Goal: Task Accomplishment & Management: Use online tool/utility

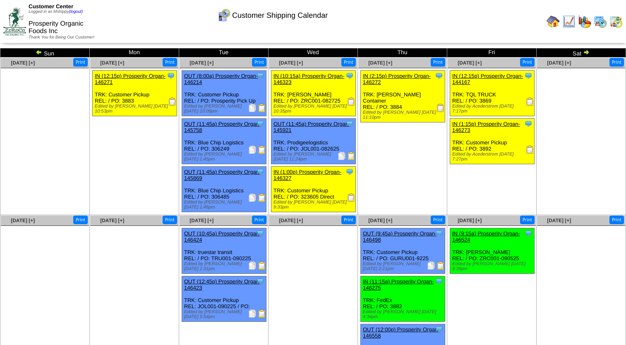
scroll to position [68, 0]
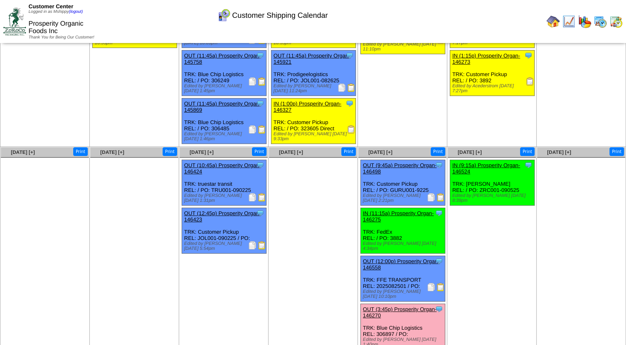
click at [431, 283] on img at bounding box center [431, 287] width 8 height 8
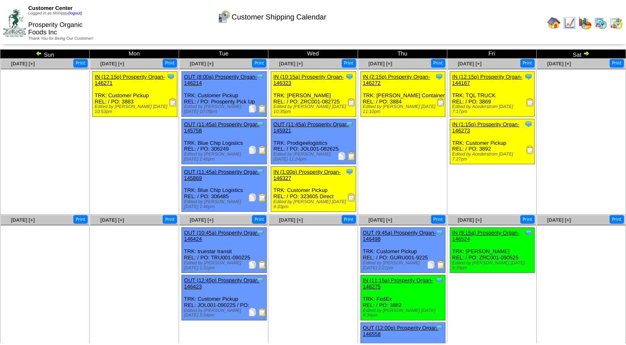
scroll to position [68, 0]
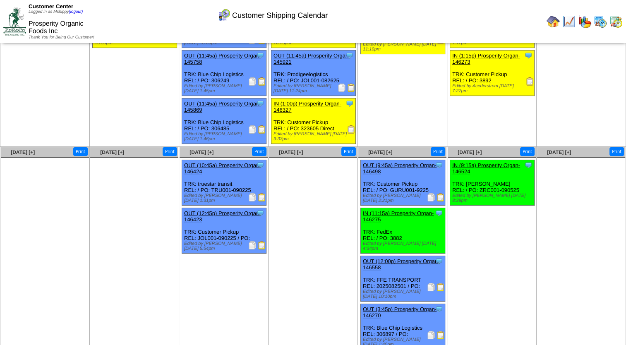
click at [437, 331] on img at bounding box center [440, 335] width 8 height 8
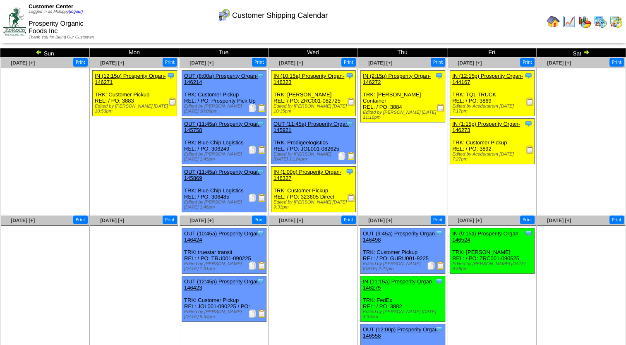
scroll to position [41, 0]
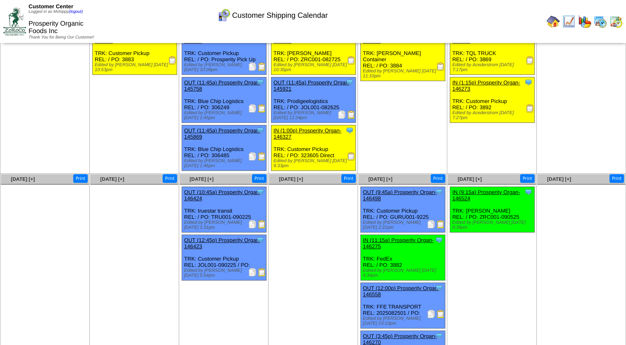
click at [516, 272] on ul "Clone Item IN (9:15a) Prosperity Organ-146524 Prosperity Organic Foods Inc Sche…" at bounding box center [491, 249] width 88 height 124
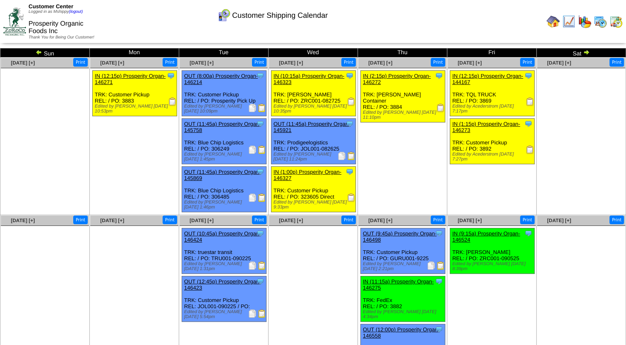
click at [597, 23] on img at bounding box center [599, 21] width 13 height 13
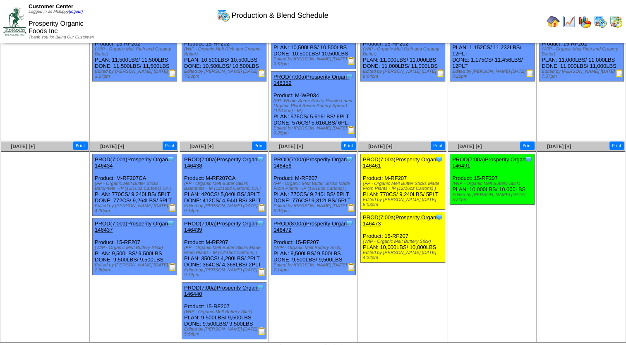
scroll to position [128, 0]
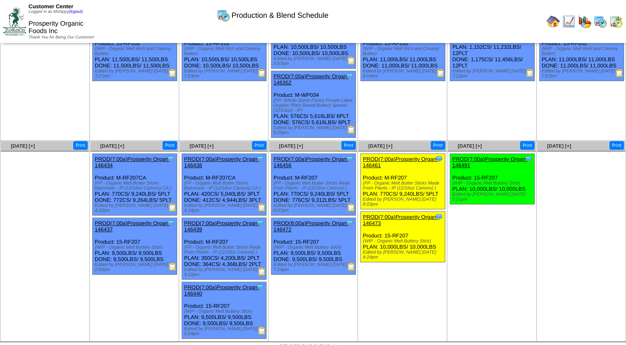
click at [261, 203] on img at bounding box center [262, 207] width 8 height 8
